Goal: Information Seeking & Learning: Learn about a topic

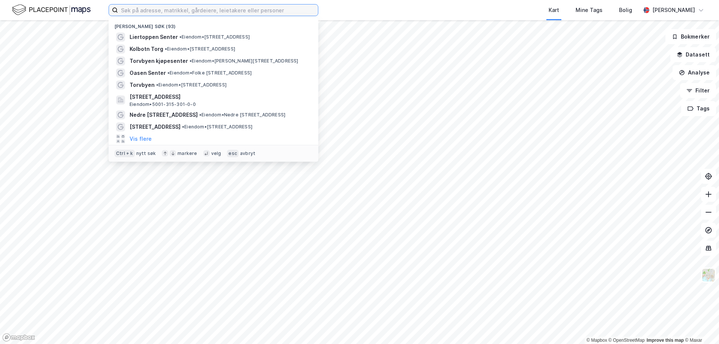
click at [158, 12] on input at bounding box center [218, 9] width 200 height 11
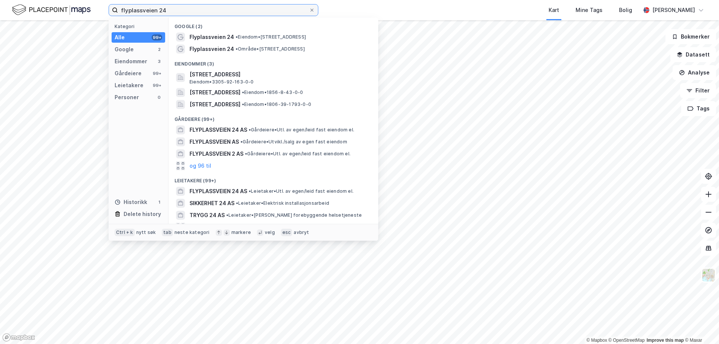
click at [149, 9] on input "flyplassveien 24" at bounding box center [213, 9] width 191 height 11
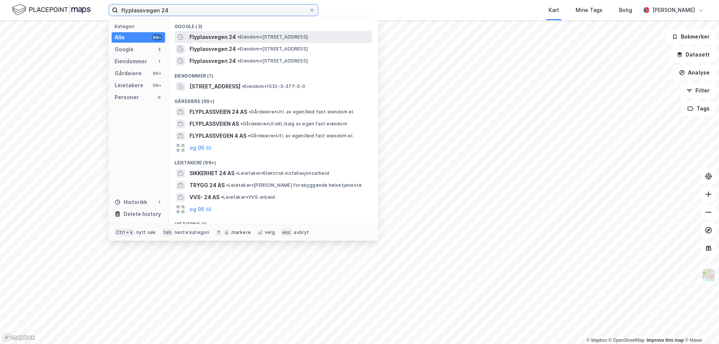
type input "flyplassvegen 24"
click at [211, 36] on span "Flyplassvegen 24" at bounding box center [213, 37] width 46 height 9
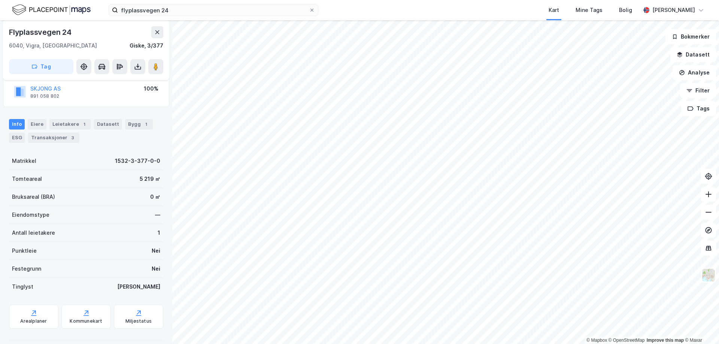
scroll to position [64, 0]
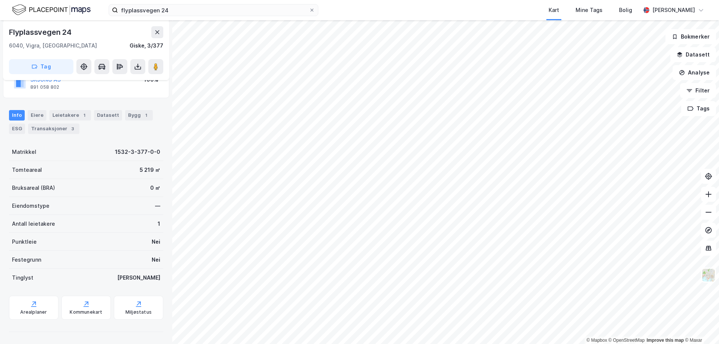
click at [134, 187] on div "Bruksareal (BRA) 0 ㎡" at bounding box center [86, 188] width 154 height 18
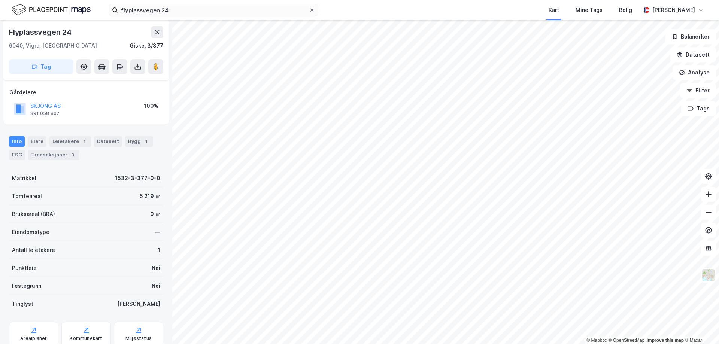
scroll to position [26, 0]
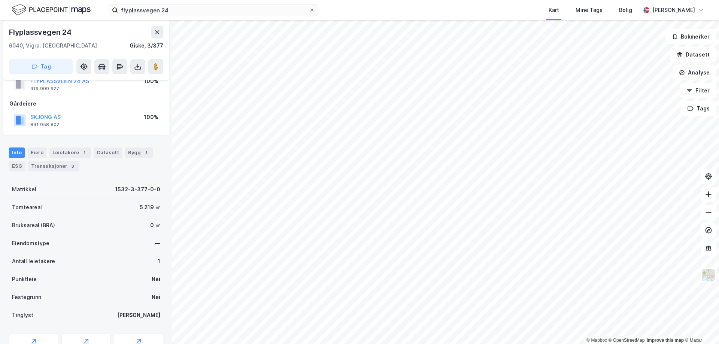
click at [19, 167] on div "ESG" at bounding box center [17, 166] width 16 height 10
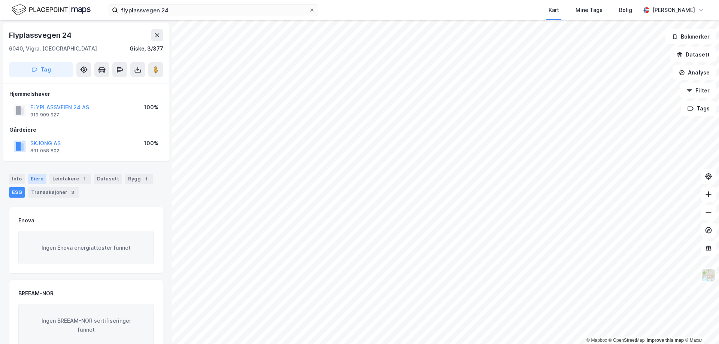
click at [40, 176] on div "Eiere" at bounding box center [37, 179] width 19 height 10
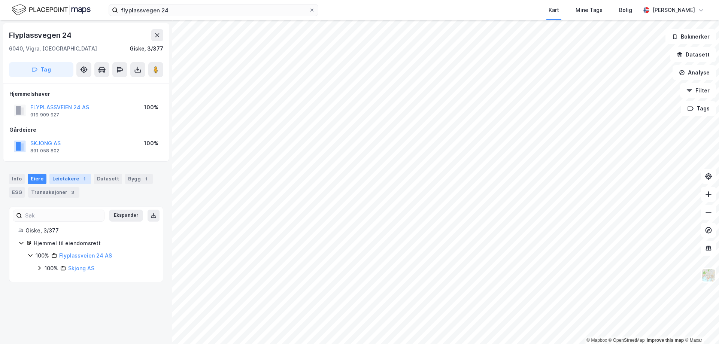
click at [76, 177] on div "Leietakere 1" at bounding box center [70, 179] width 42 height 10
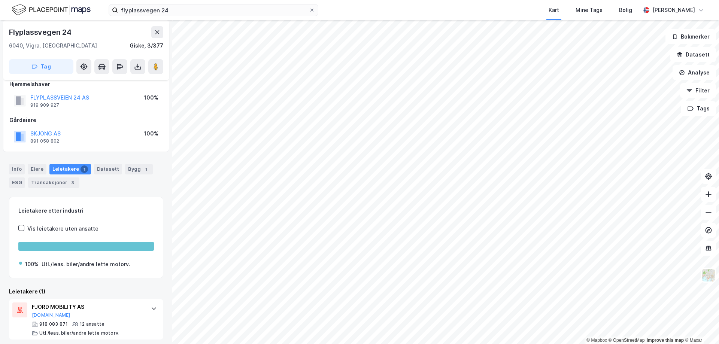
scroll to position [14, 0]
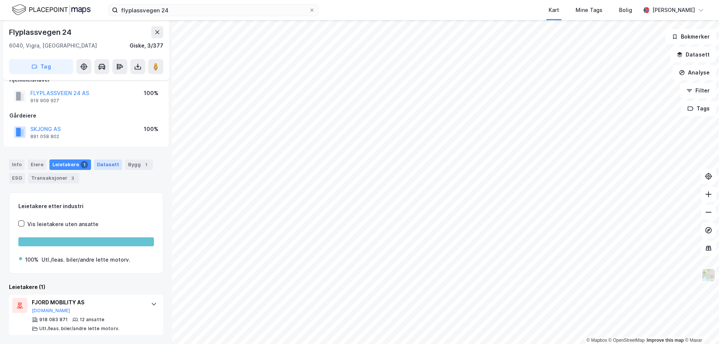
click at [100, 167] on div "Datasett" at bounding box center [108, 165] width 28 height 10
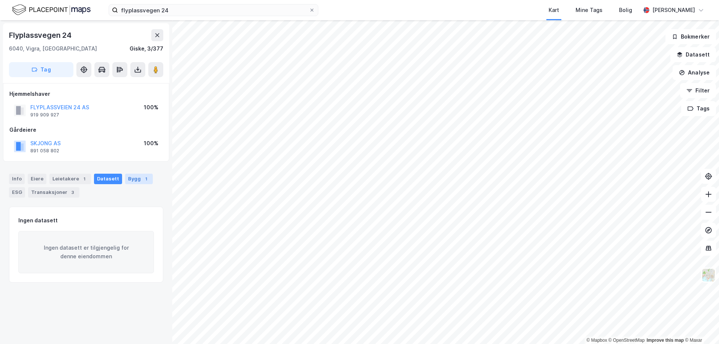
click at [133, 182] on div "Bygg 1" at bounding box center [139, 179] width 28 height 10
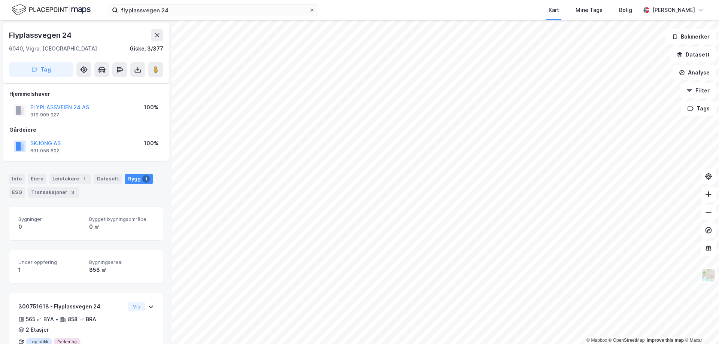
scroll to position [33, 0]
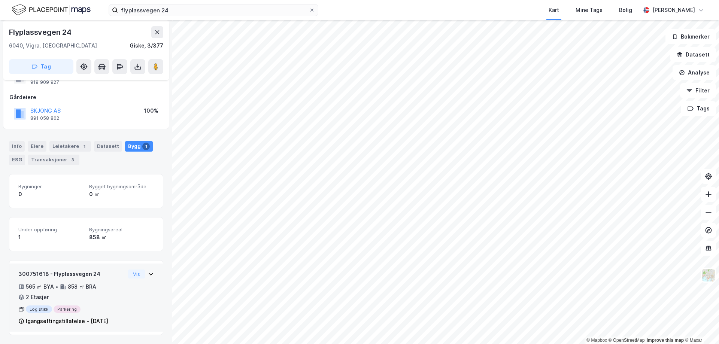
click at [97, 322] on div "Igangsettingstillatelse - [DATE]" at bounding box center [67, 321] width 82 height 9
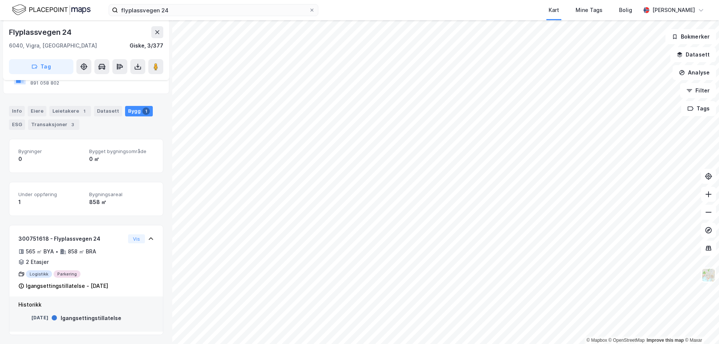
scroll to position [0, 0]
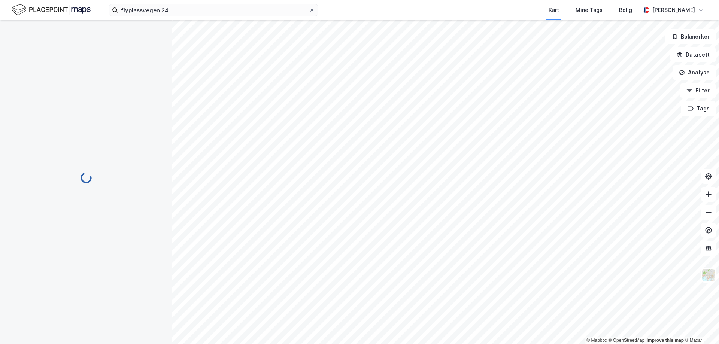
scroll to position [40, 0]
